Goal: Task Accomplishment & Management: Complete application form

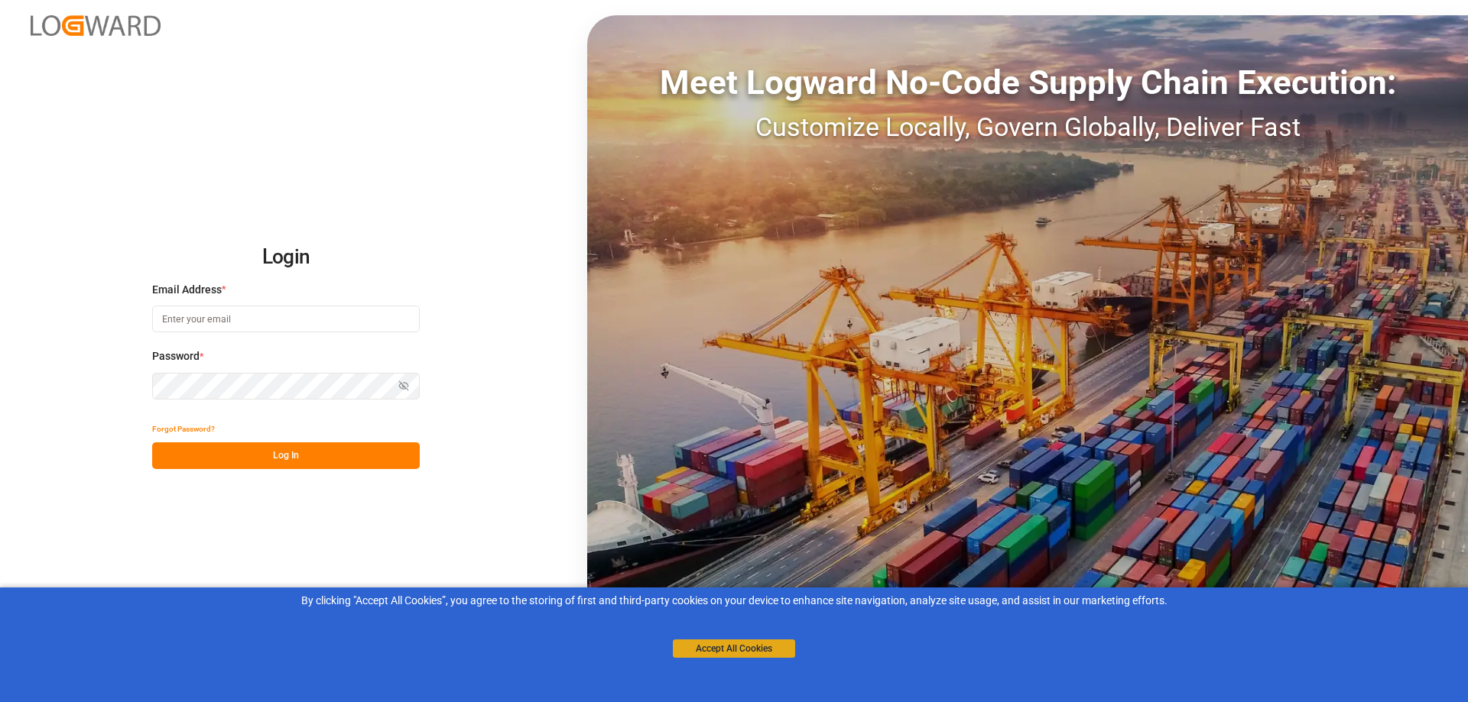
type input "[PERSON_NAME][EMAIL_ADDRESS][PERSON_NAME][DOMAIN_NAME]"
click at [744, 647] on button "Accept All Cookies" at bounding box center [734, 649] width 122 height 18
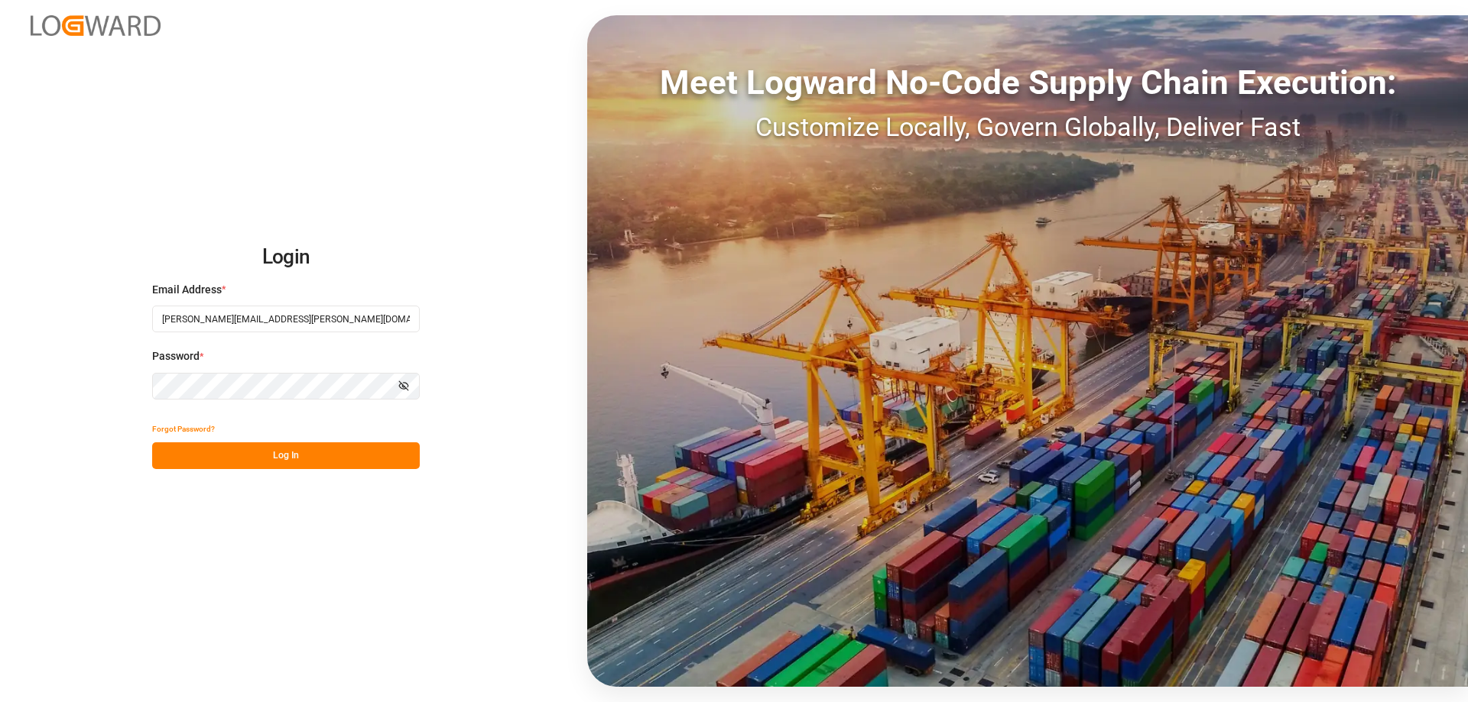
click at [289, 461] on button "Log In" at bounding box center [286, 456] width 268 height 27
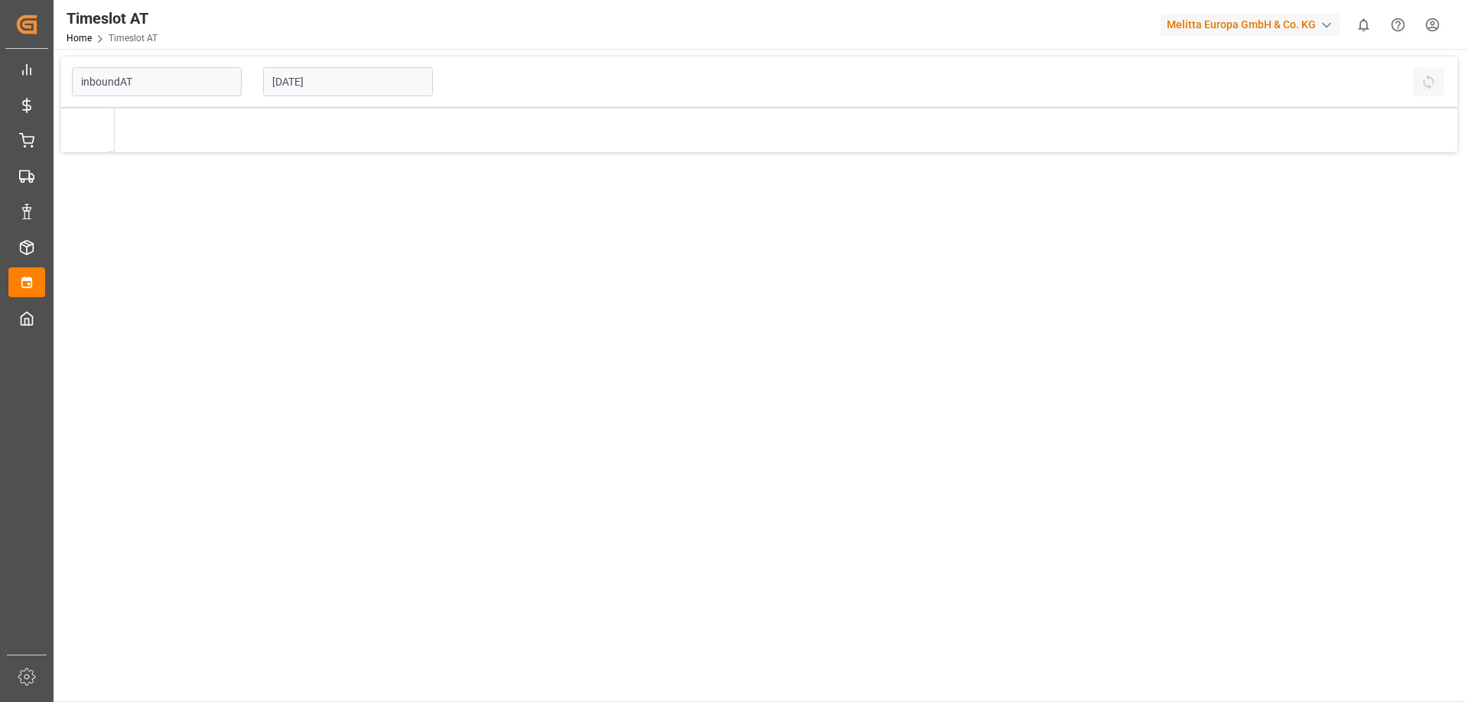
type input "Inbound AT"
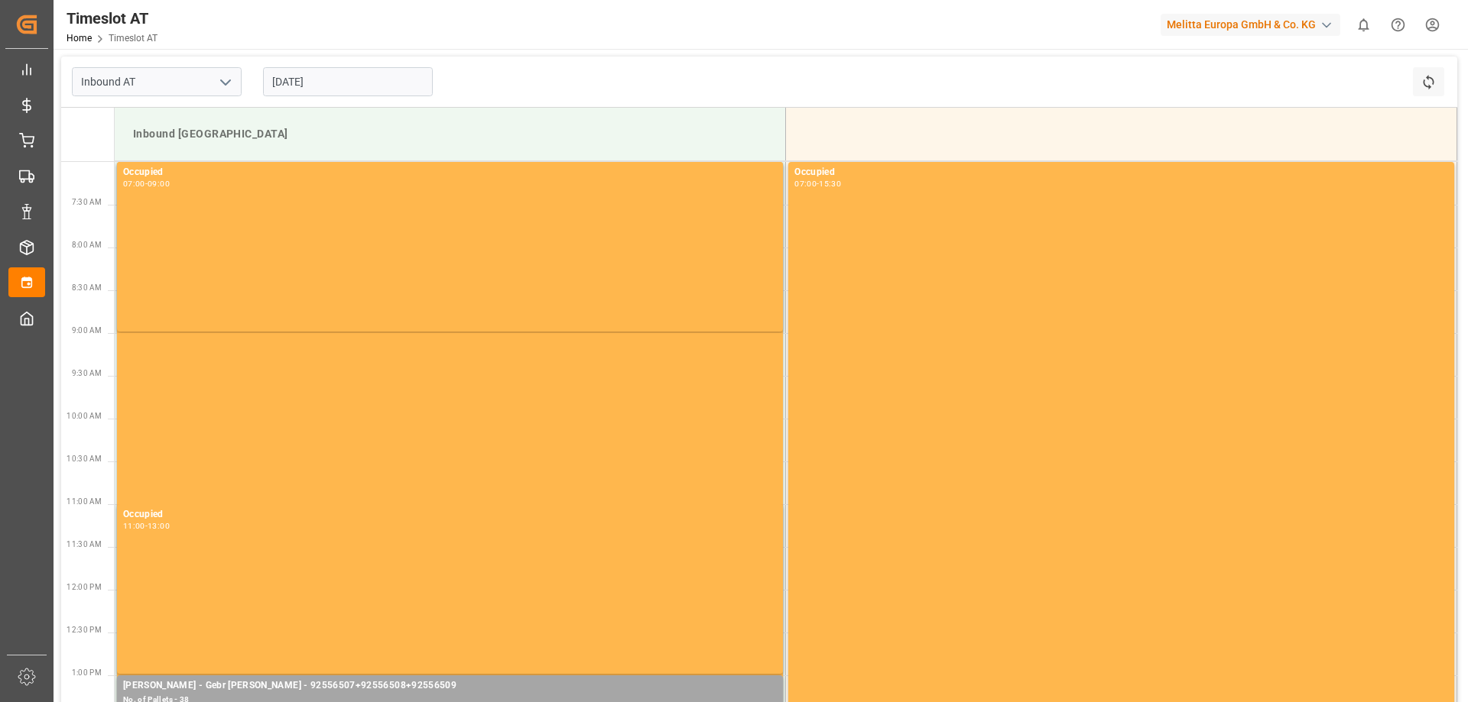
click at [316, 83] on input "[DATE]" at bounding box center [348, 81] width 170 height 29
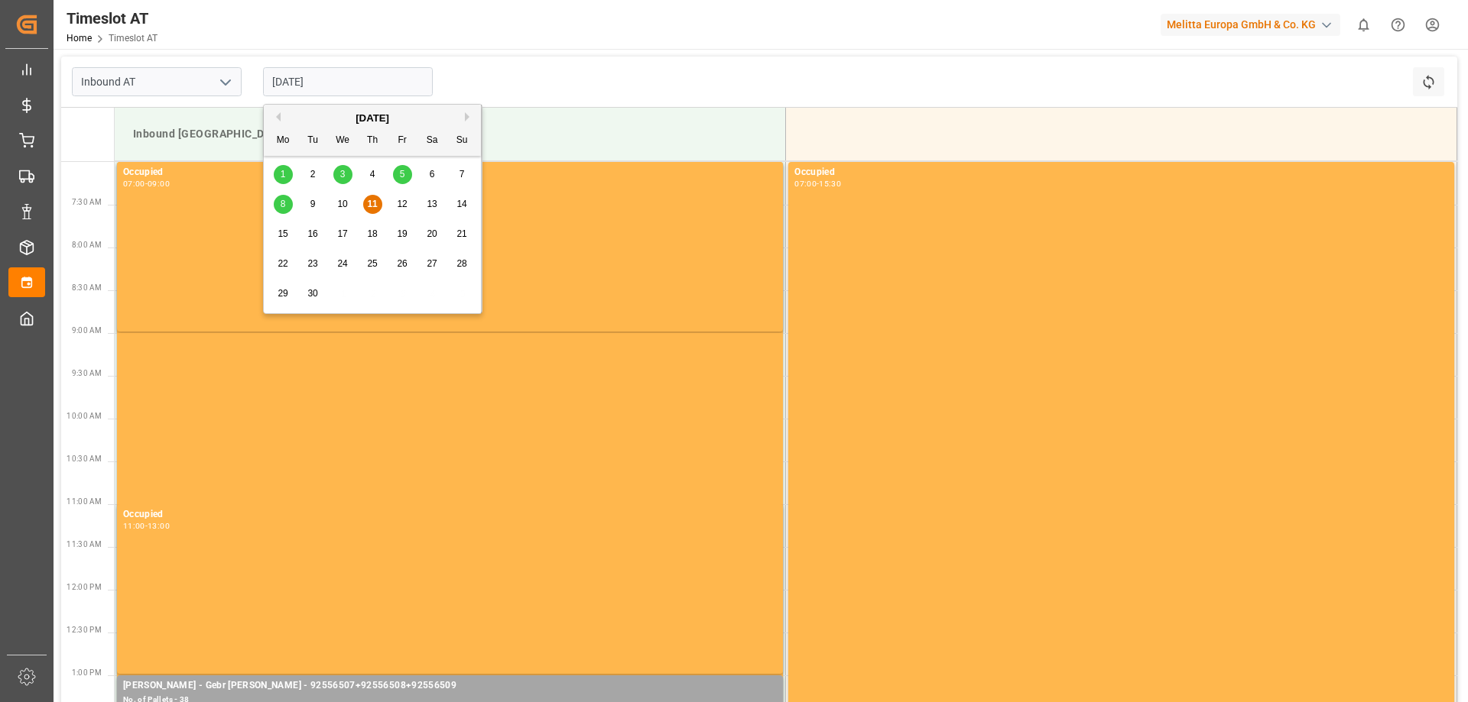
click at [283, 232] on span "15" at bounding box center [282, 234] width 10 height 11
type input "[DATE]"
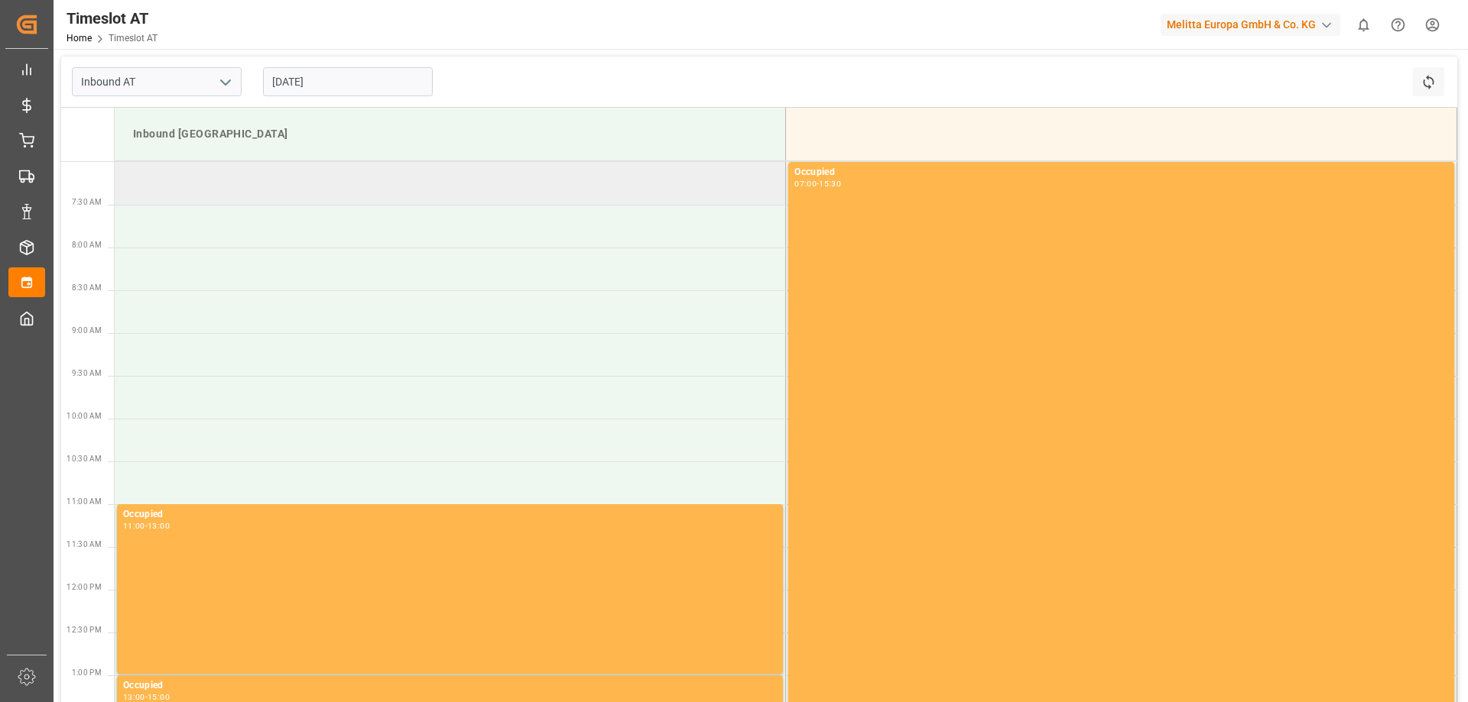
click at [426, 164] on td at bounding box center [450, 183] width 671 height 43
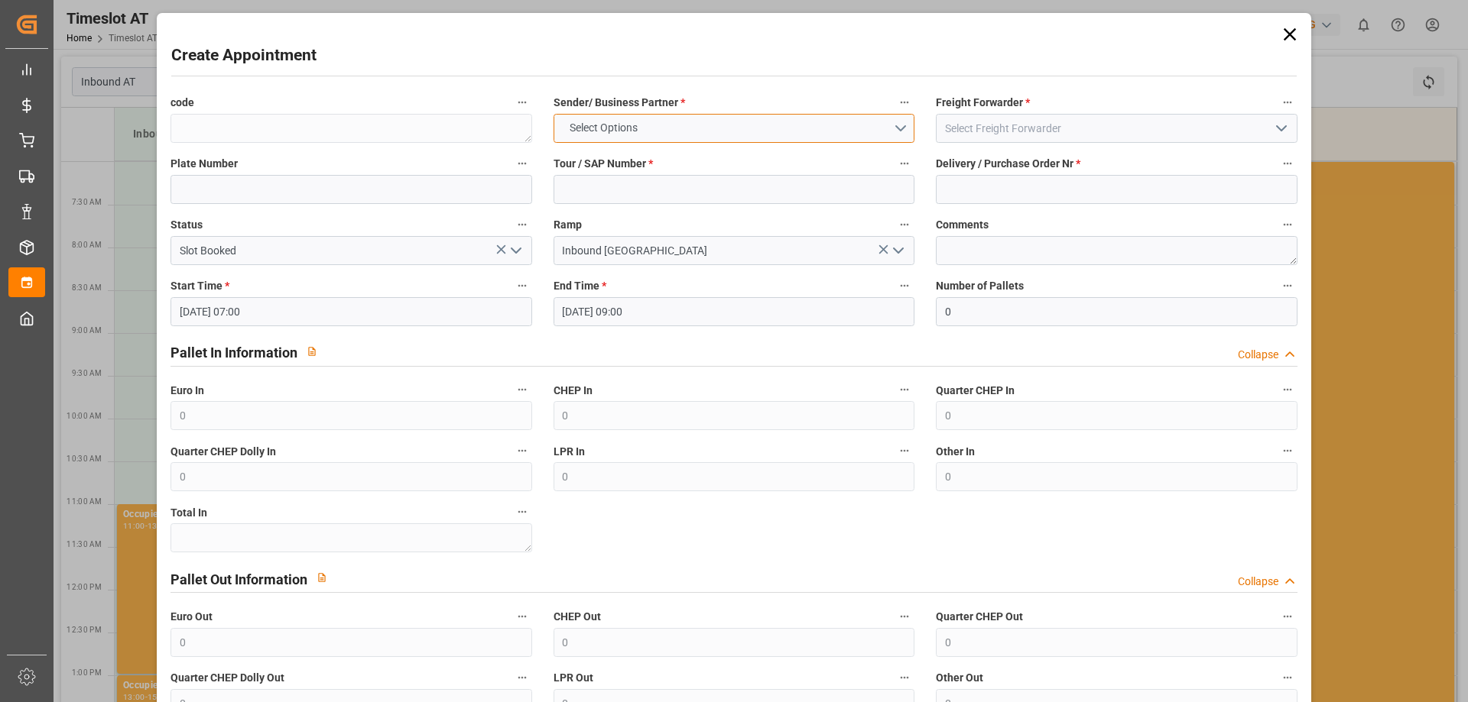
click at [696, 126] on button "Select Options" at bounding box center [733, 128] width 361 height 29
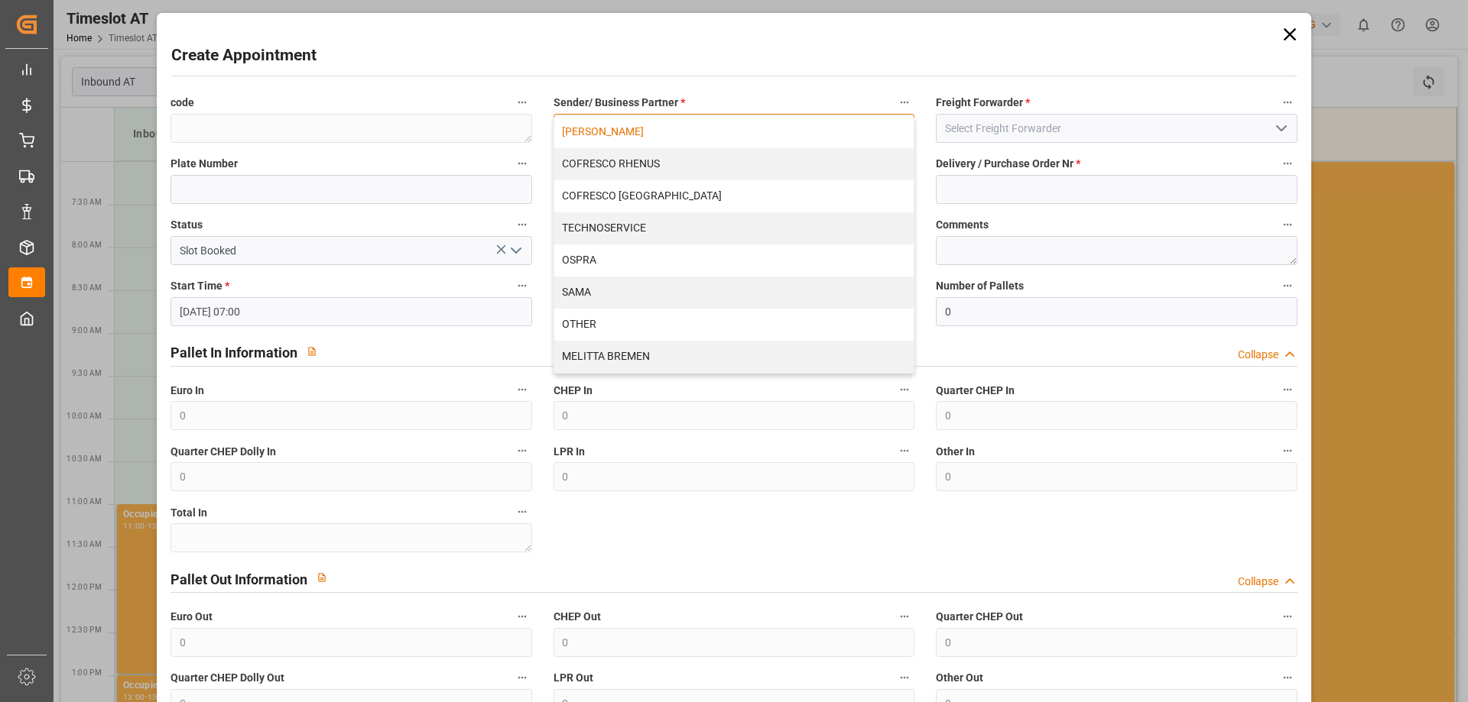
click at [689, 135] on div "[PERSON_NAME]" at bounding box center [733, 132] width 359 height 32
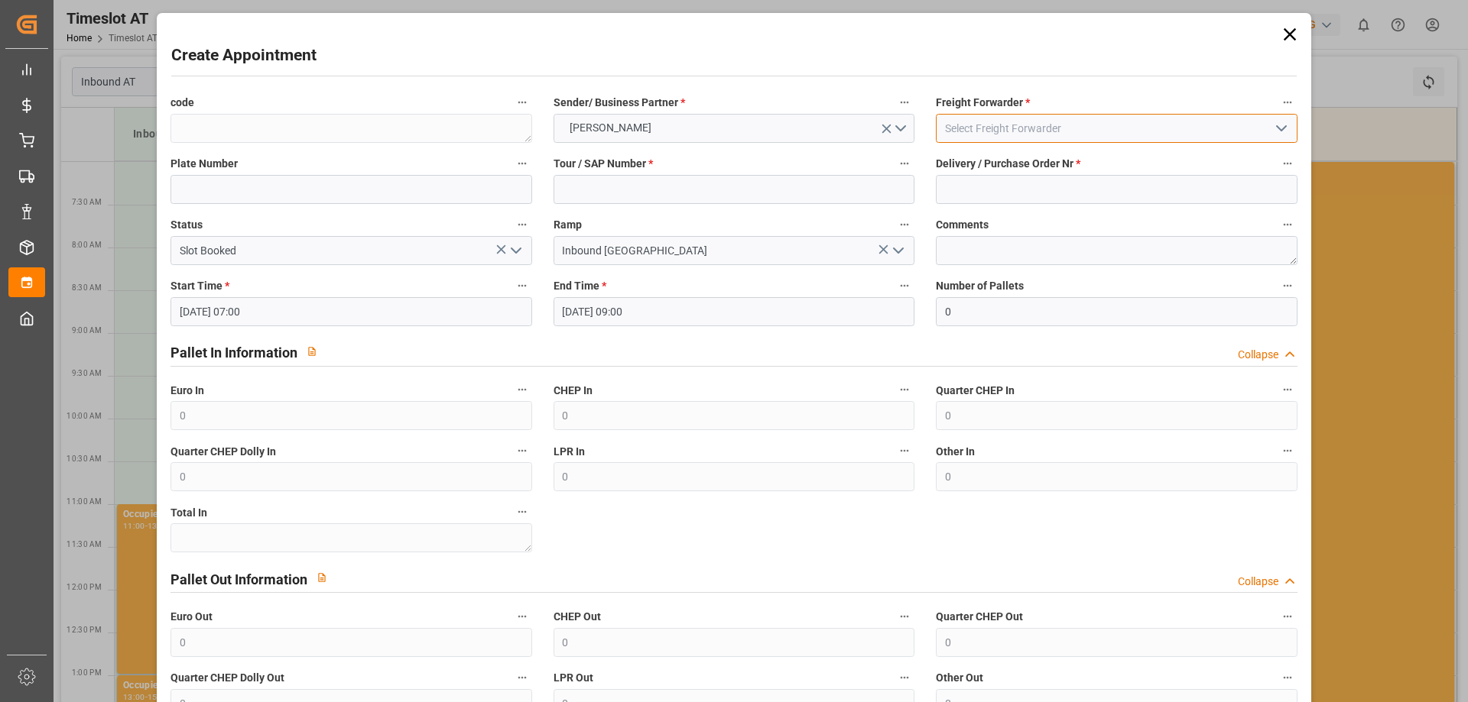
click at [1040, 126] on input at bounding box center [1116, 128] width 361 height 29
click at [1277, 138] on icon "open menu" at bounding box center [1281, 128] width 18 height 18
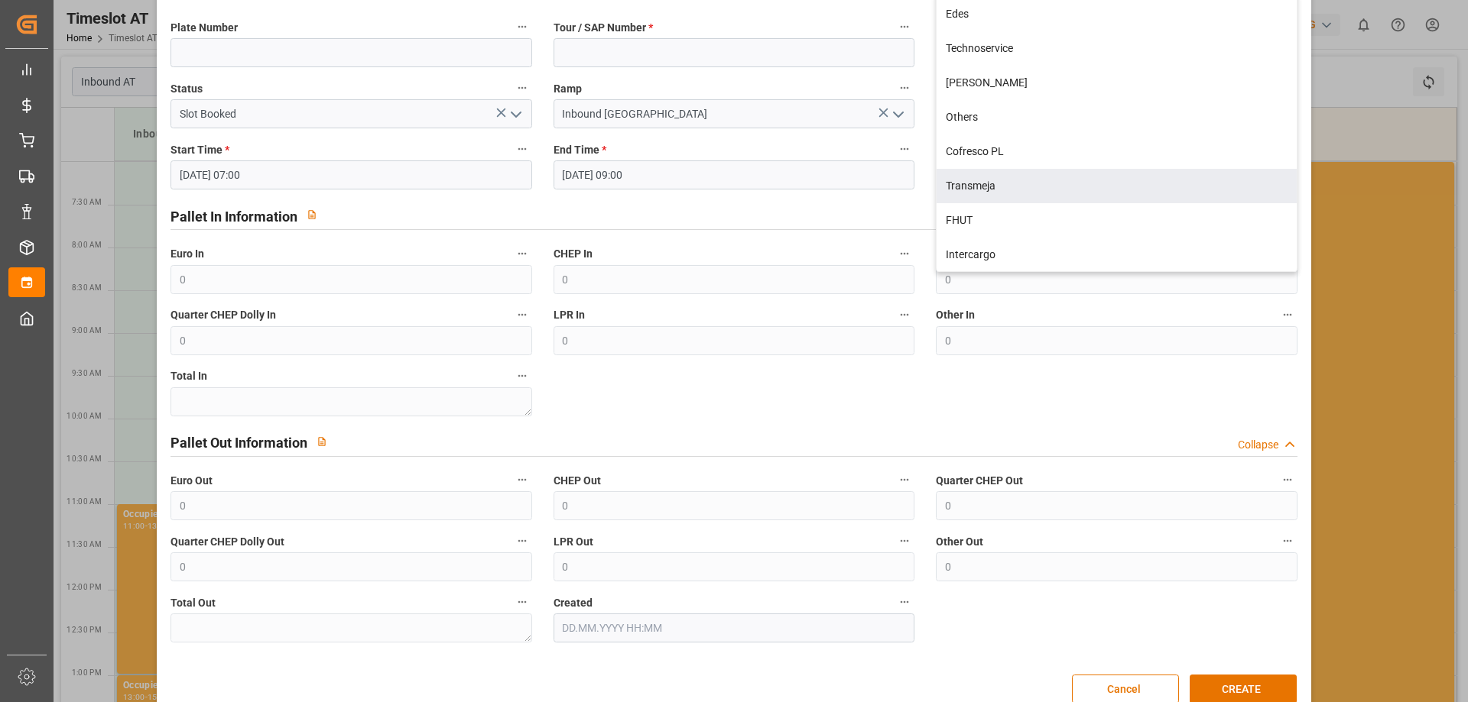
scroll to position [76, 0]
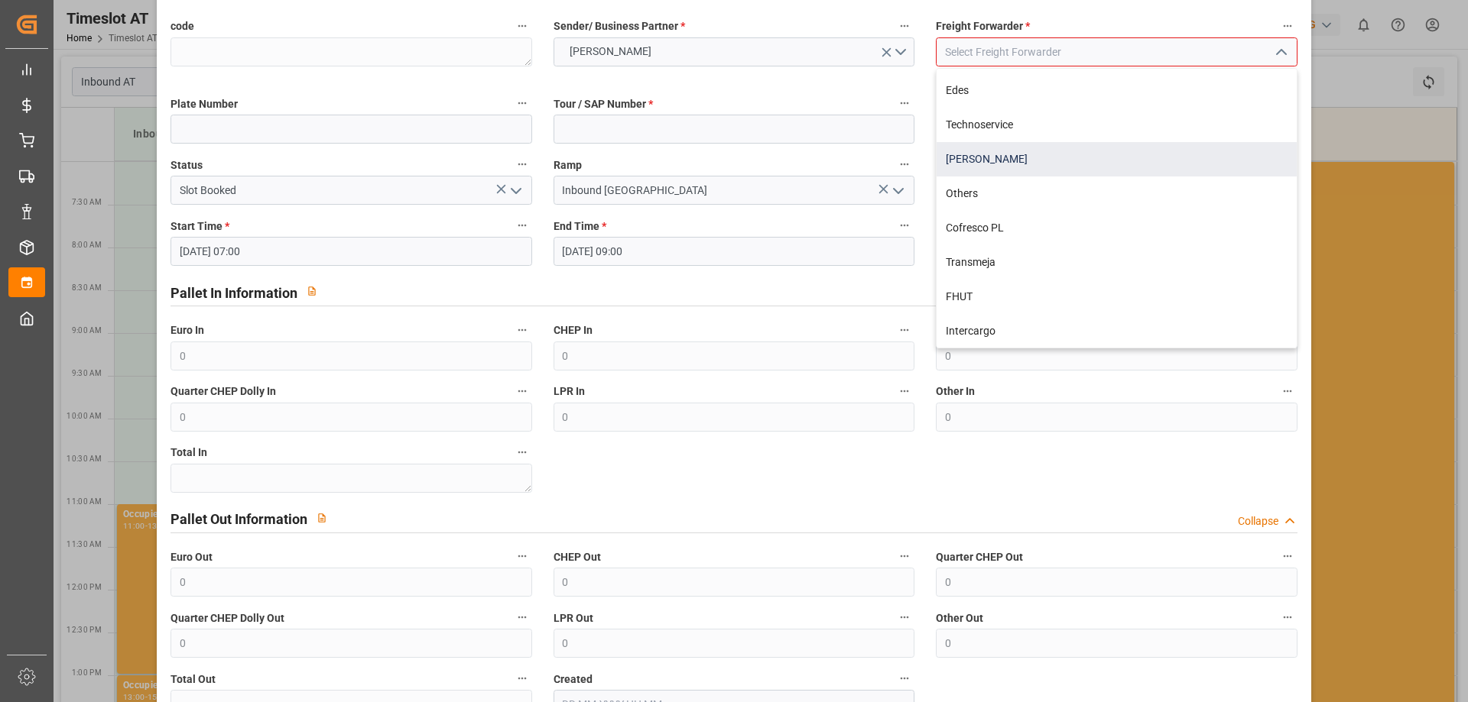
click at [996, 155] on div "[PERSON_NAME]" at bounding box center [1115, 159] width 359 height 34
type input "[PERSON_NAME]"
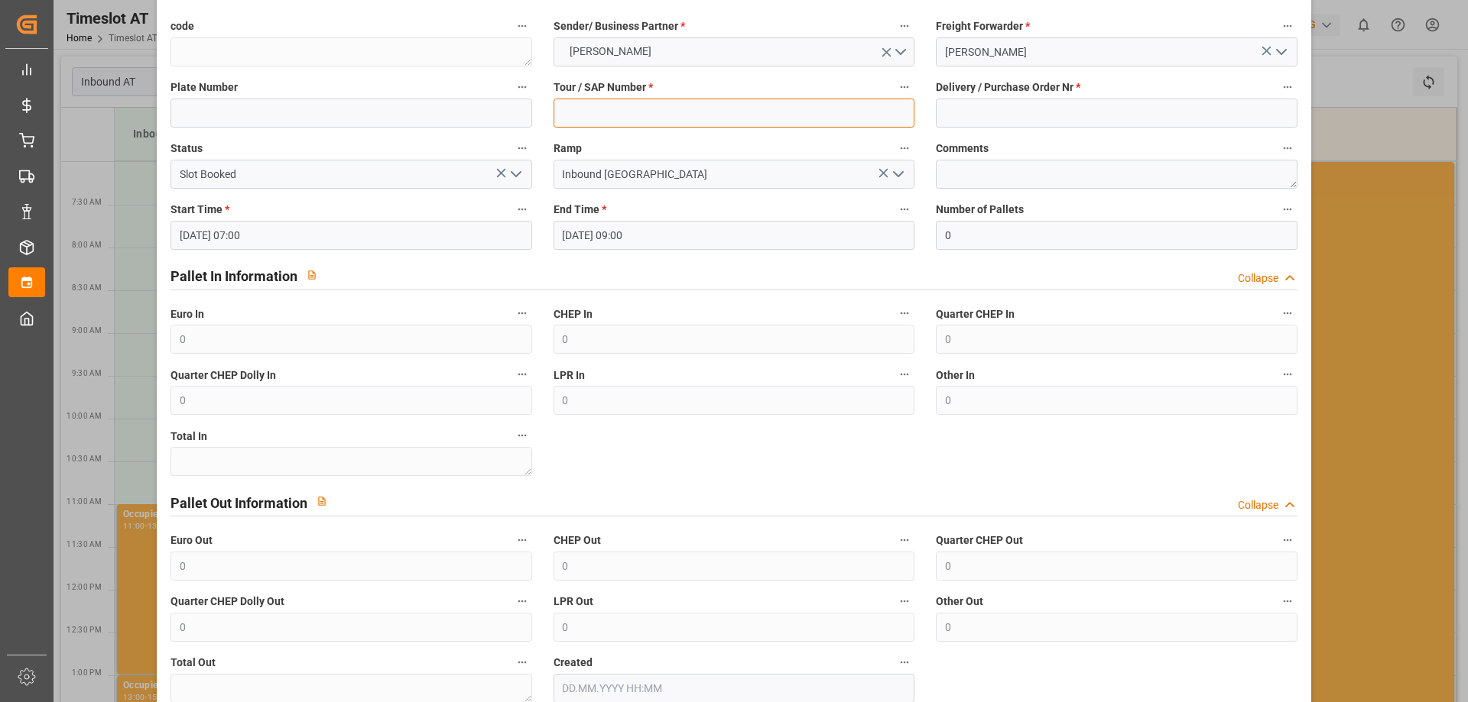
click at [651, 112] on input at bounding box center [733, 113] width 361 height 29
type input "400052833"
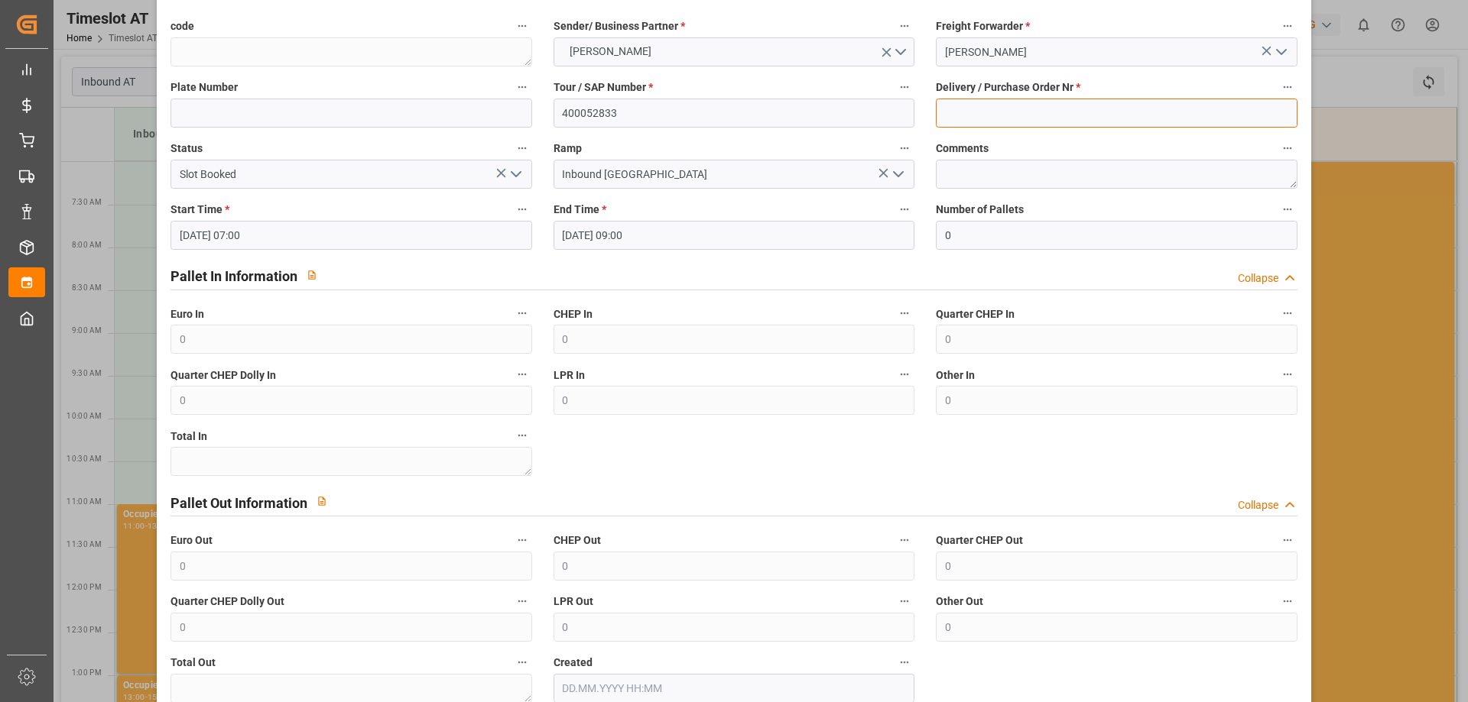
click at [972, 118] on input at bounding box center [1116, 113] width 361 height 29
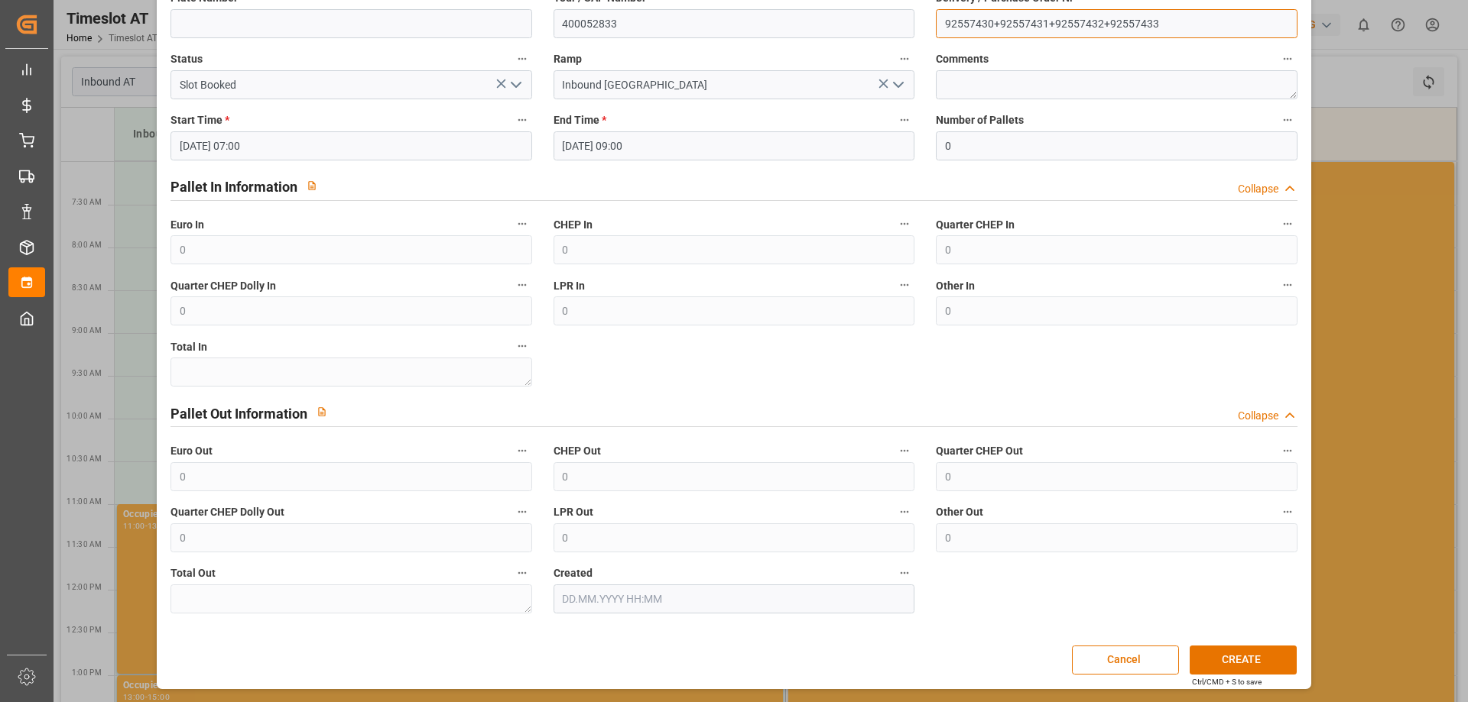
type input "92557430+92557431+92557432+92557433"
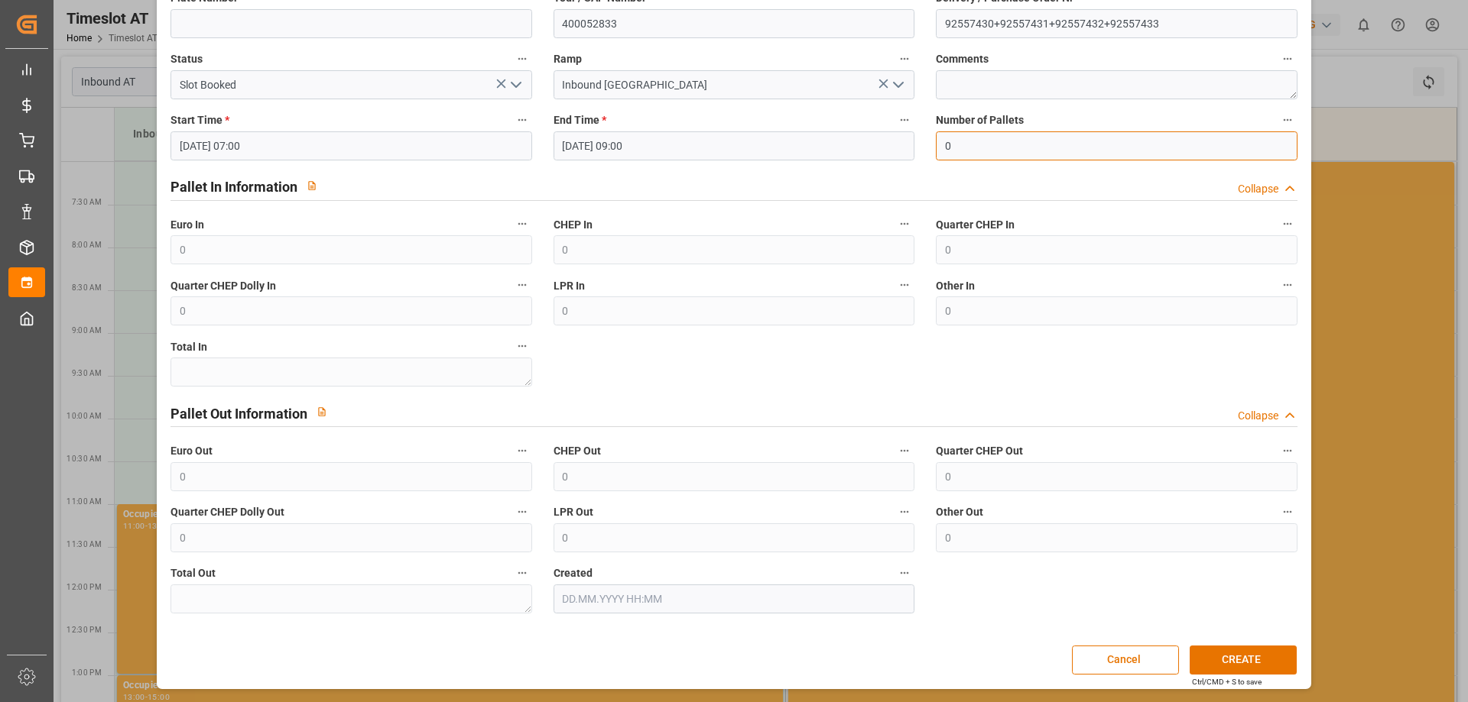
drag, startPoint x: 962, startPoint y: 141, endPoint x: 923, endPoint y: 140, distance: 39.0
click at [925, 140] on div "Number of Pallets 0" at bounding box center [1116, 135] width 382 height 61
type input "40"
click at [1222, 646] on button "CREATE" at bounding box center [1242, 660] width 107 height 29
